Goal: Navigation & Orientation: Understand site structure

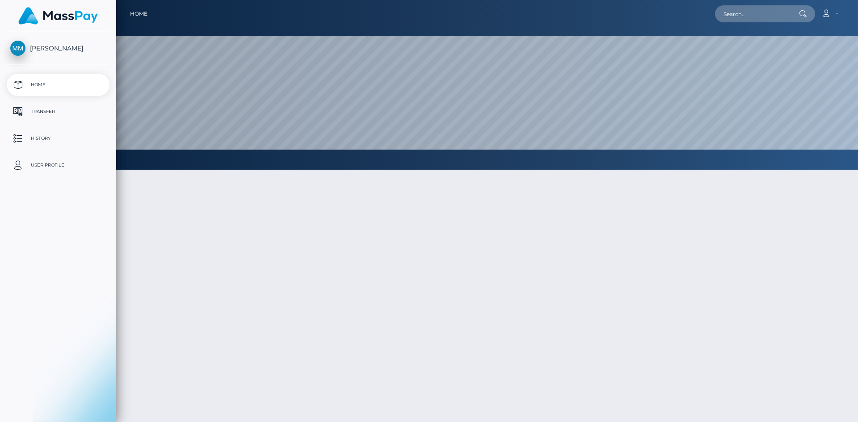
select select
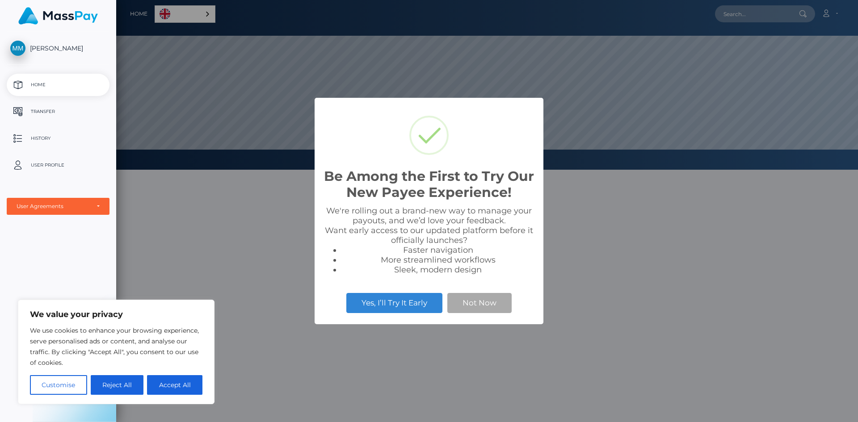
scroll to position [170, 742]
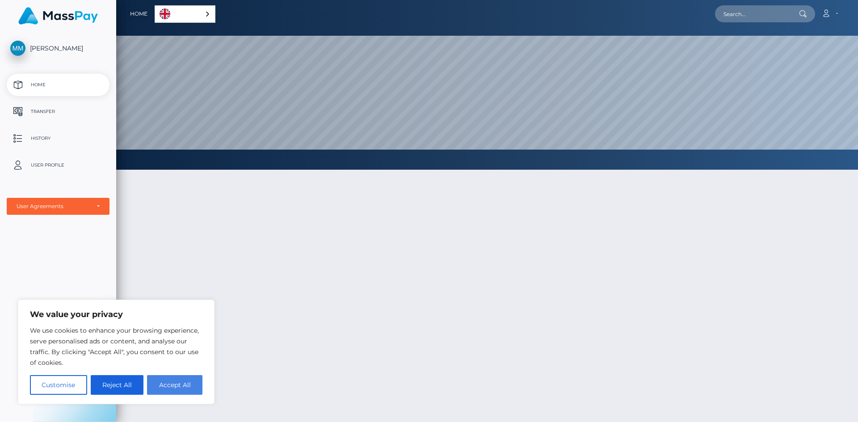
click at [167, 387] on button "Accept All" at bounding box center [174, 386] width 55 height 20
checkbox input "true"
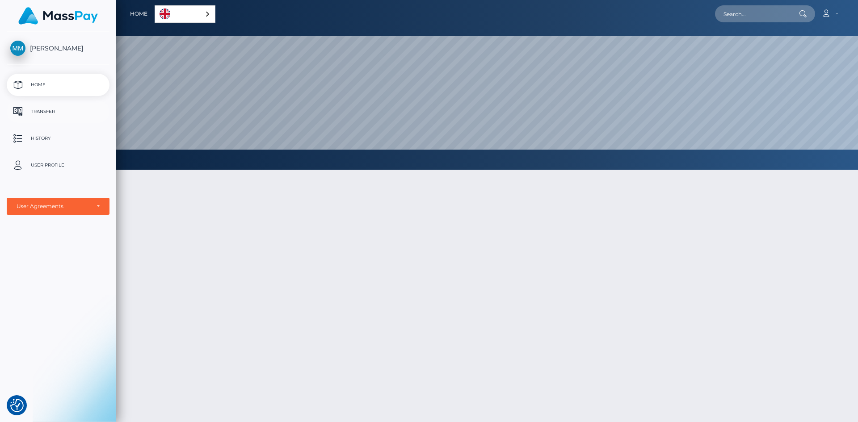
click at [60, 113] on p "Transfer" at bounding box center [58, 111] width 96 height 13
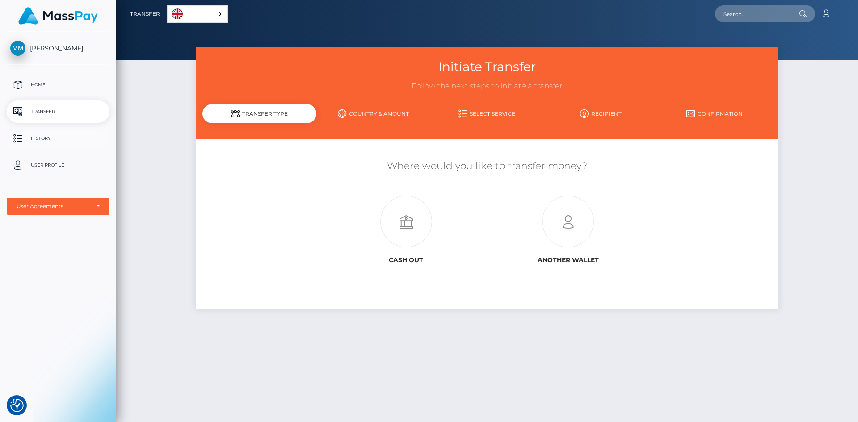
click at [50, 141] on p "History" at bounding box center [58, 138] width 96 height 13
click at [56, 163] on p "User Profile" at bounding box center [58, 165] width 96 height 13
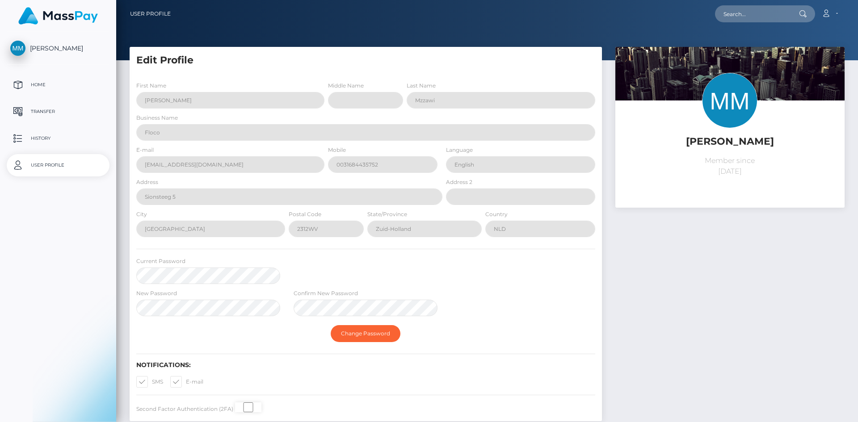
select select
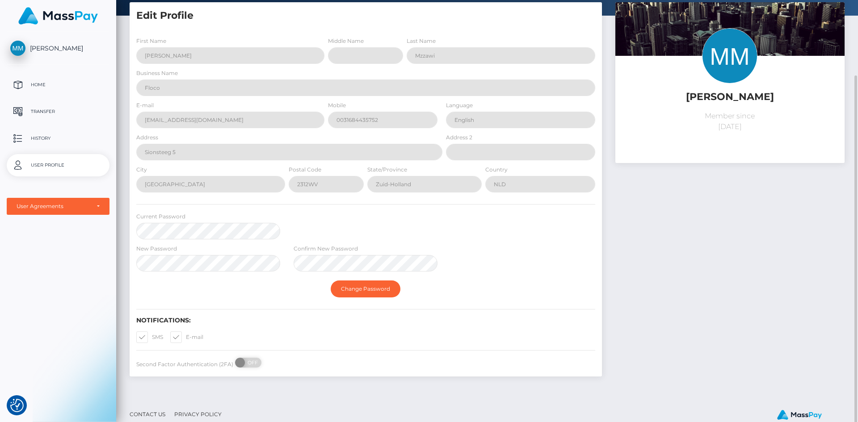
scroll to position [64, 0]
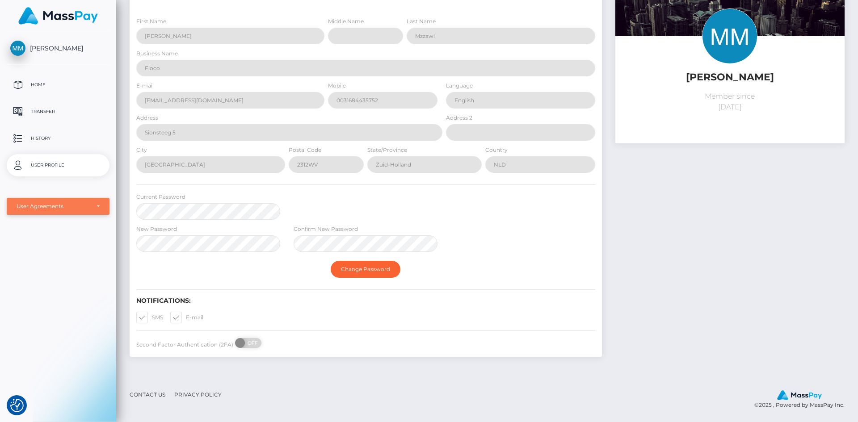
click at [59, 207] on div "User Agreements" at bounding box center [53, 206] width 73 height 7
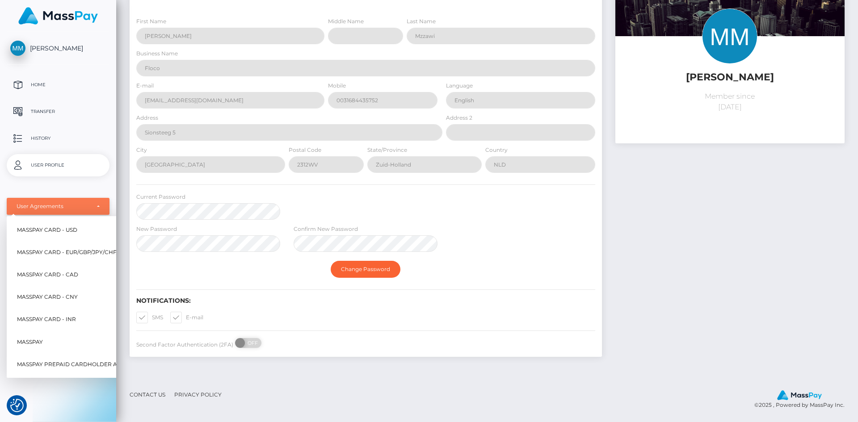
click at [41, 208] on div "User Agreements" at bounding box center [53, 206] width 73 height 7
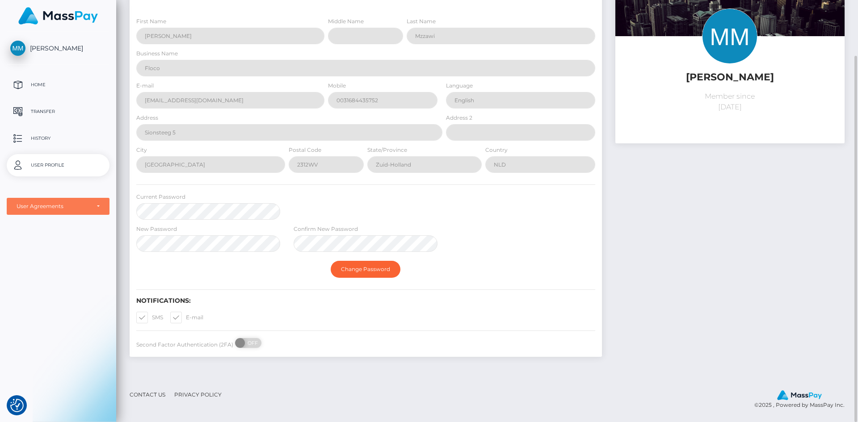
scroll to position [0, 0]
